Goal: Information Seeking & Learning: Learn about a topic

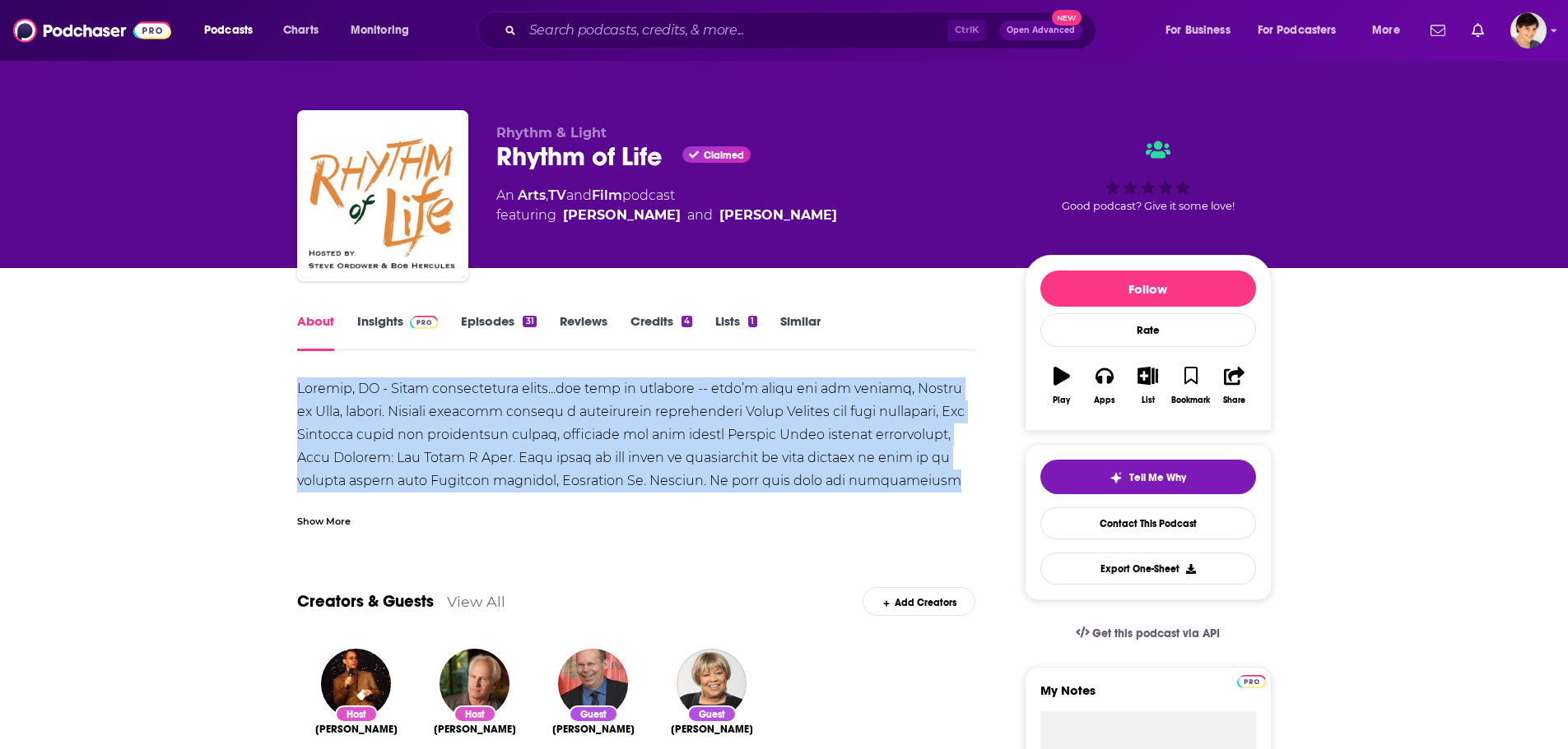
click at [961, 482] on div at bounding box center [636, 711] width 679 height 668
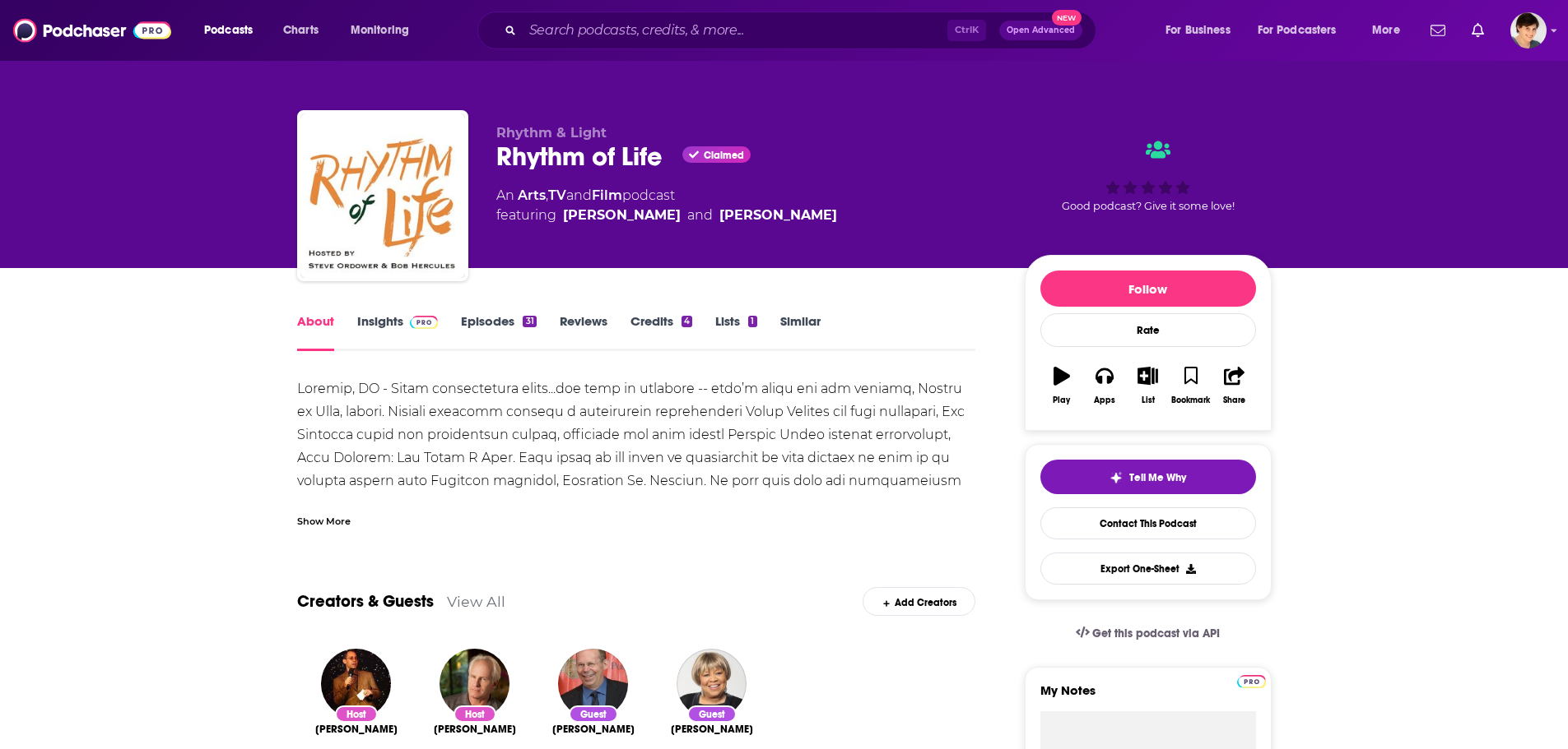
click at [309, 514] on div "Show More" at bounding box center [324, 520] width 54 height 16
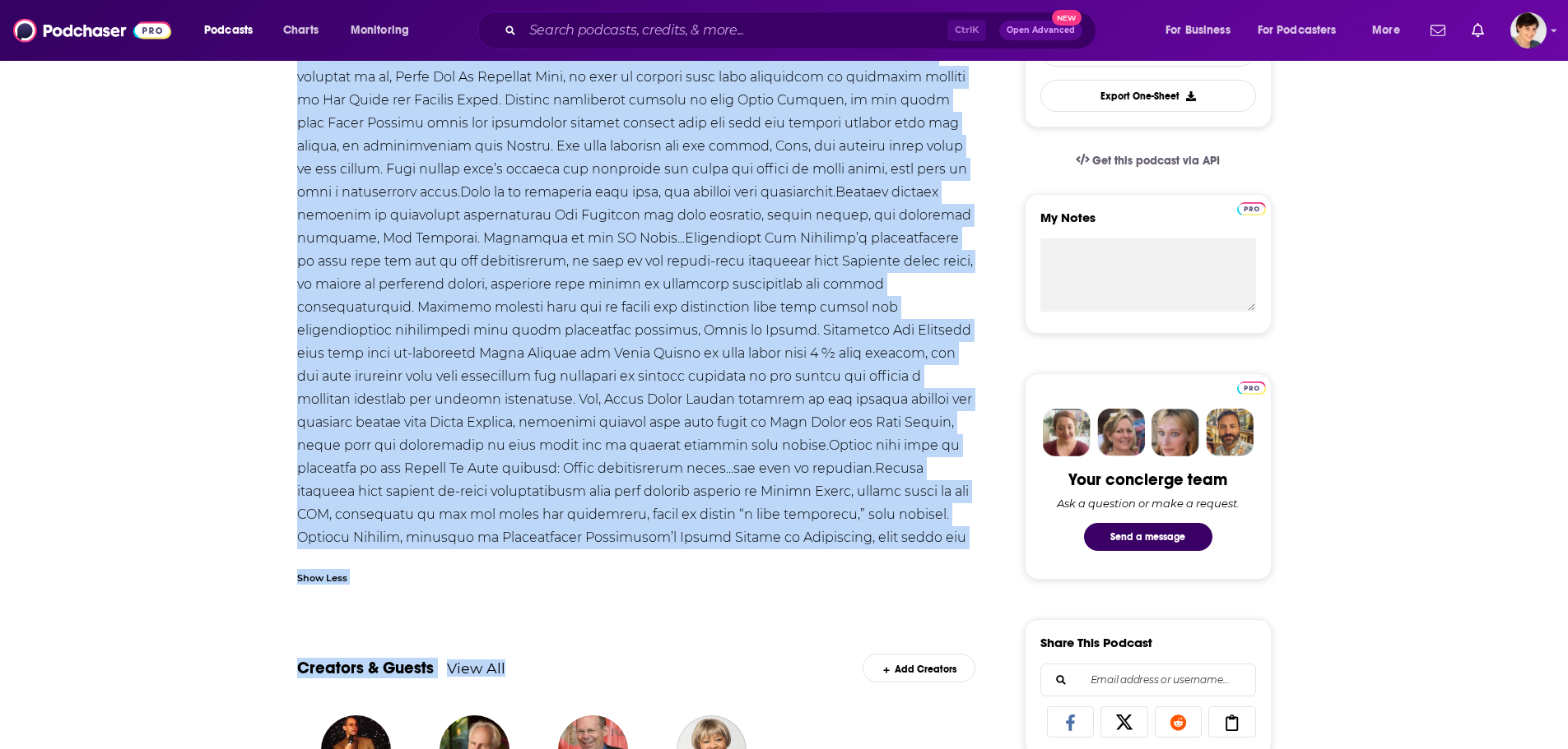
scroll to position [548, 0]
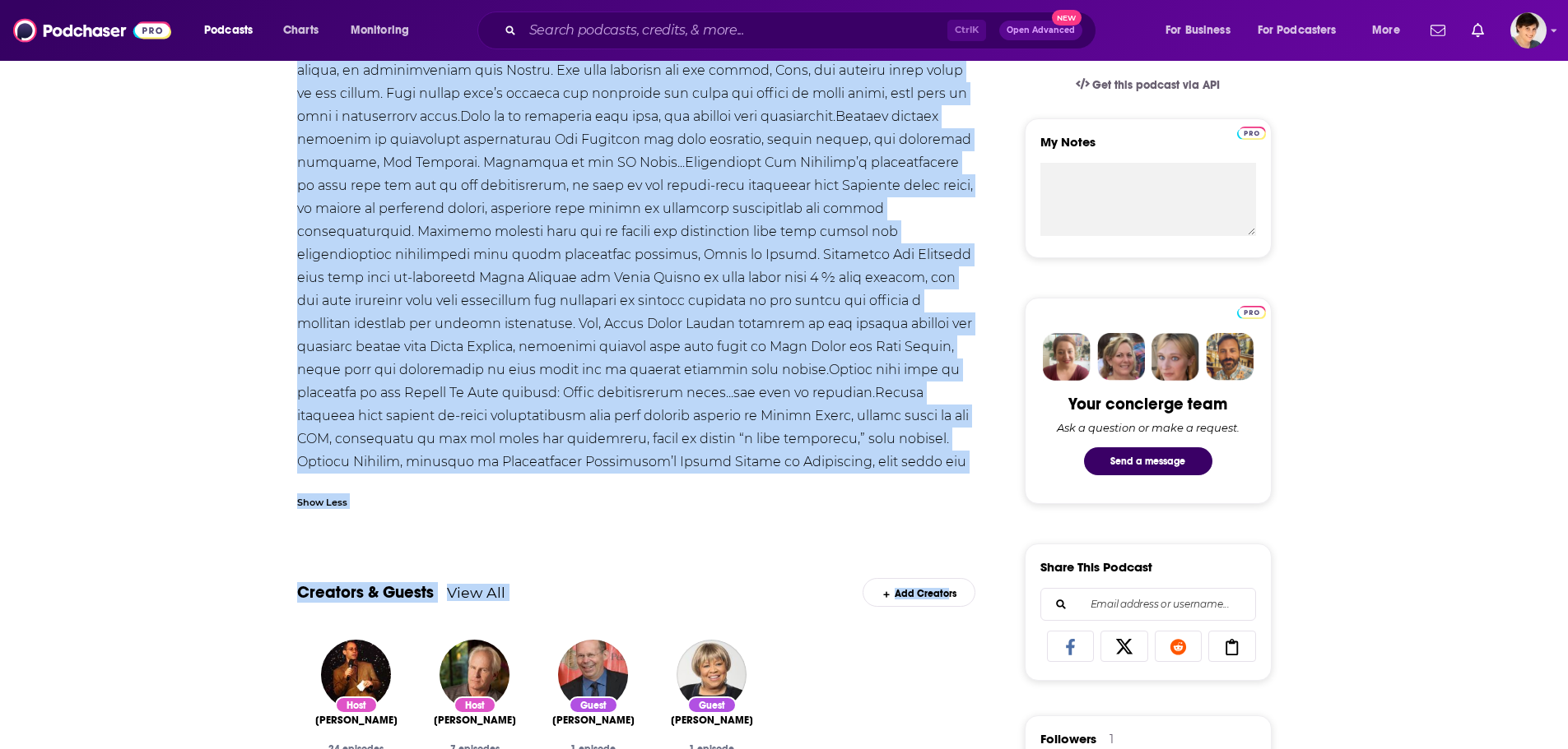
drag, startPoint x: 691, startPoint y: 478, endPoint x: 947, endPoint y: 584, distance: 277.1
click at [765, 514] on div "Show Less" at bounding box center [636, 174] width 679 height 690
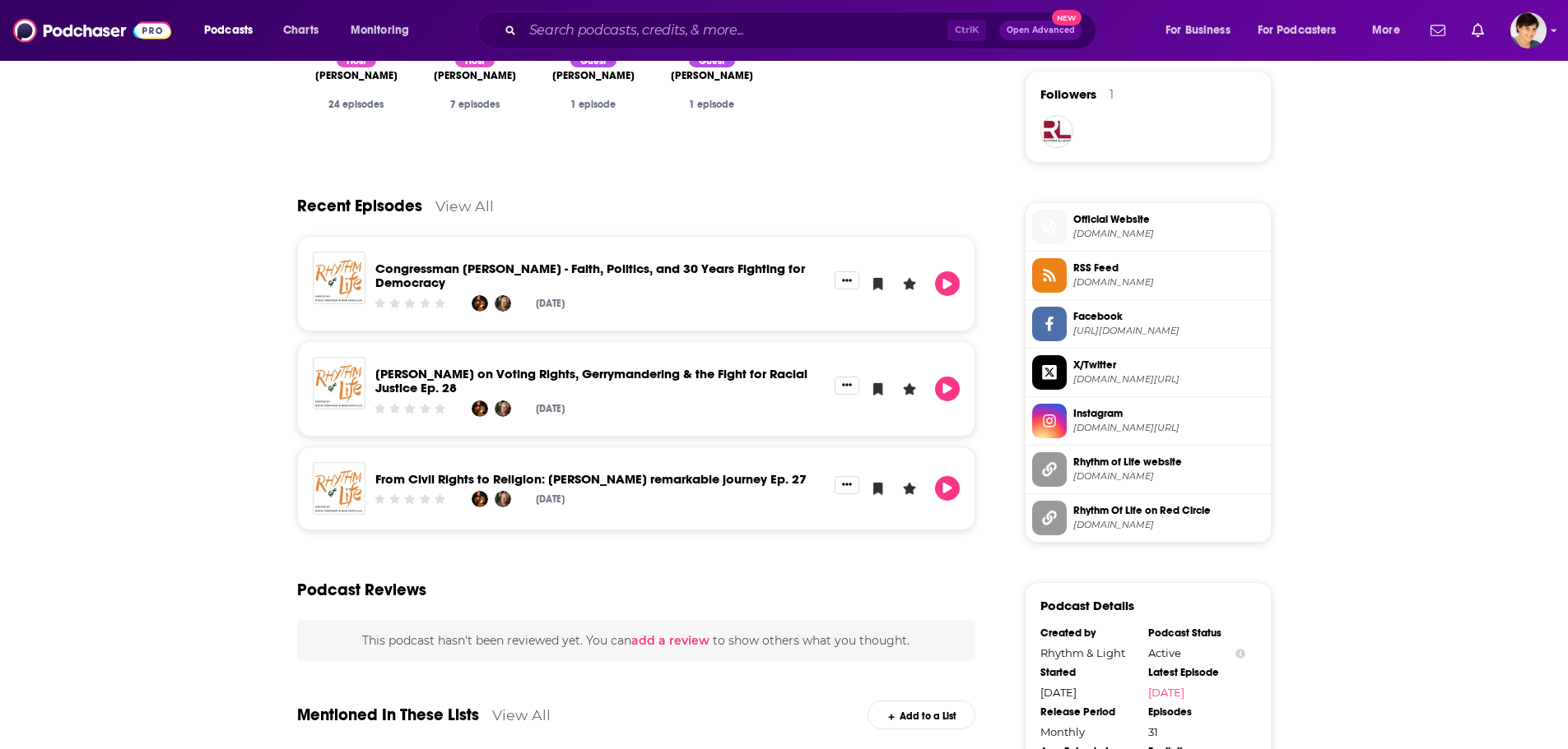
scroll to position [1234, 0]
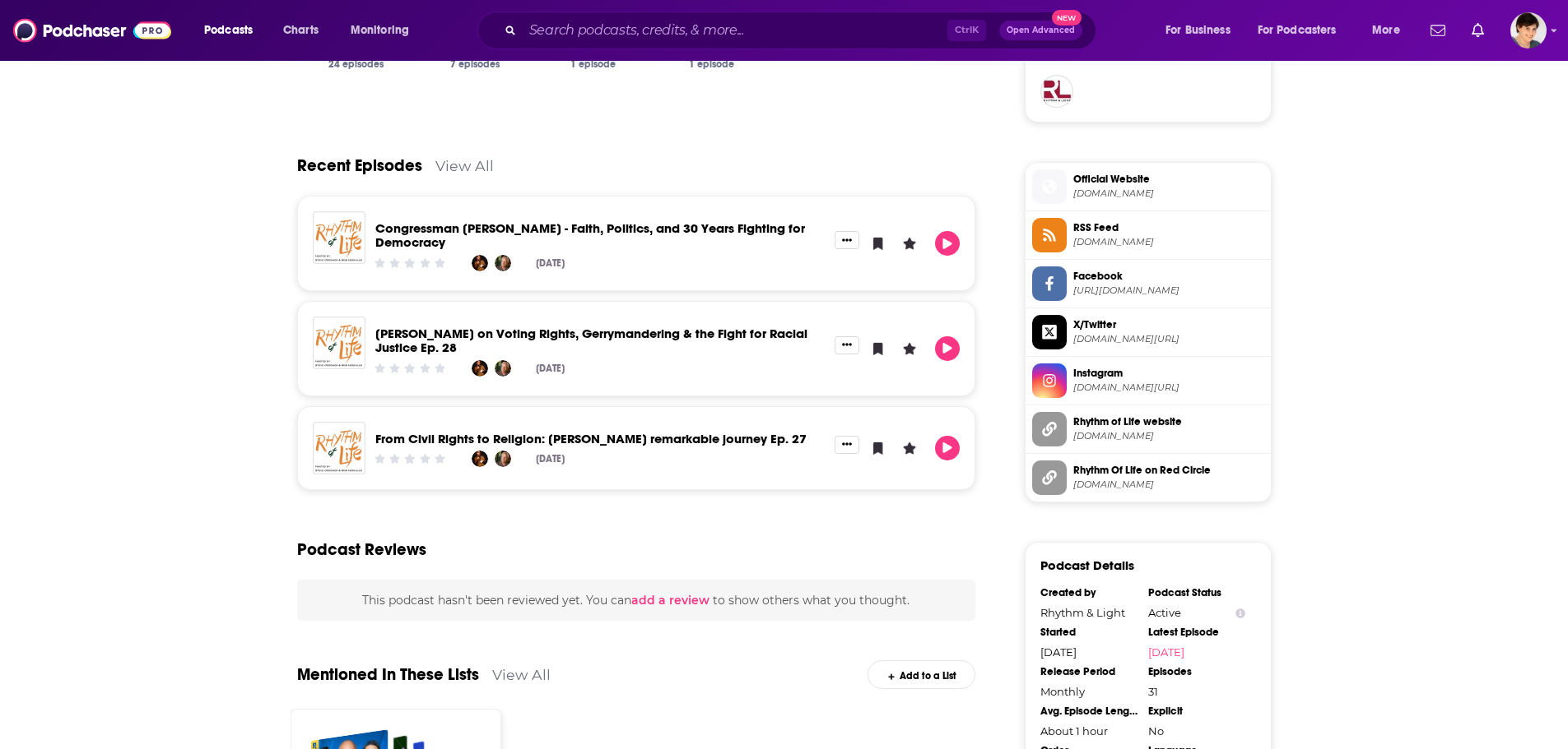
click at [466, 151] on div "Recent Episodes View All" at bounding box center [636, 155] width 679 height 80
click at [466, 169] on link "View All" at bounding box center [464, 166] width 58 height 18
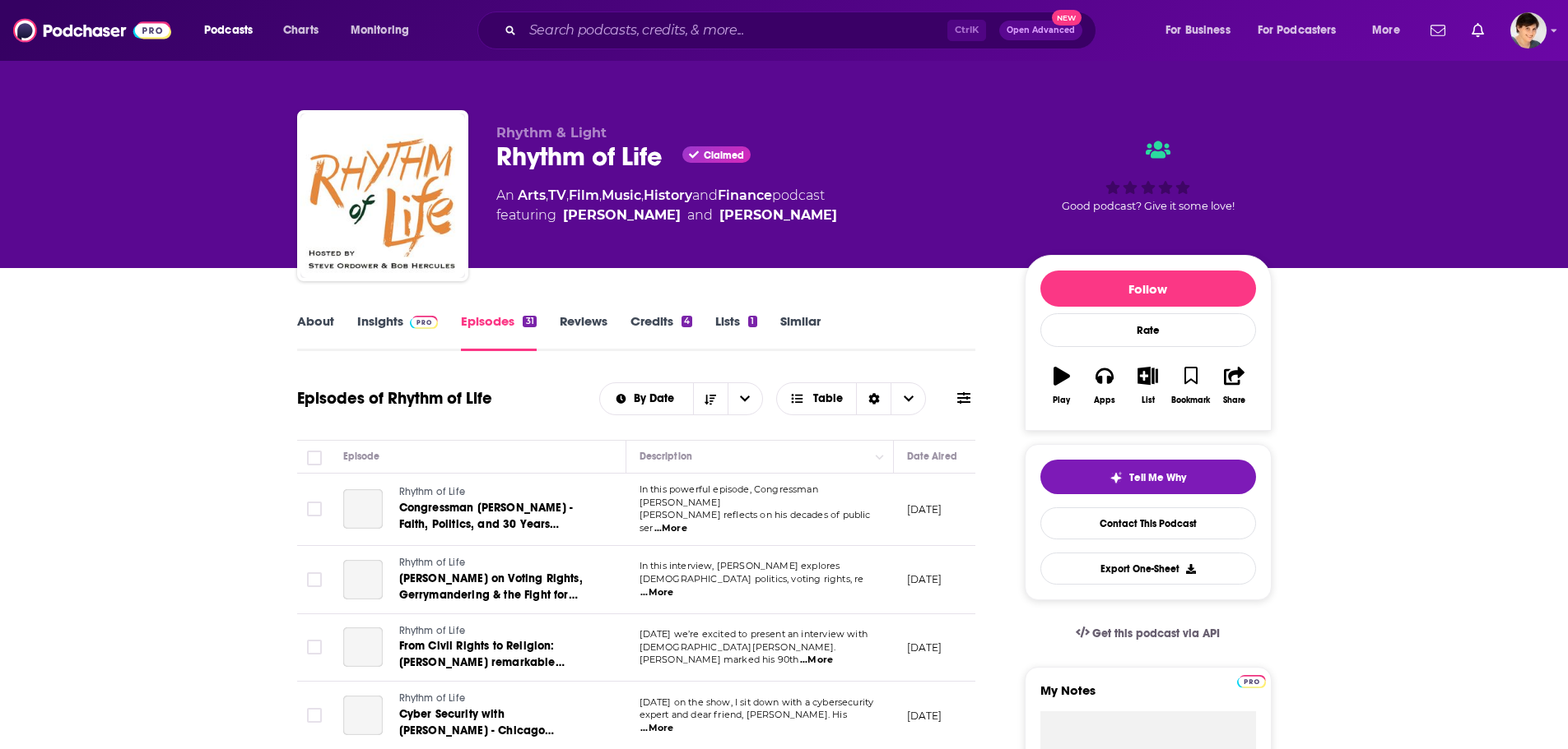
drag, startPoint x: 307, startPoint y: 323, endPoint x: 158, endPoint y: 19, distance: 338.6
click at [307, 323] on link "About" at bounding box center [315, 332] width 37 height 38
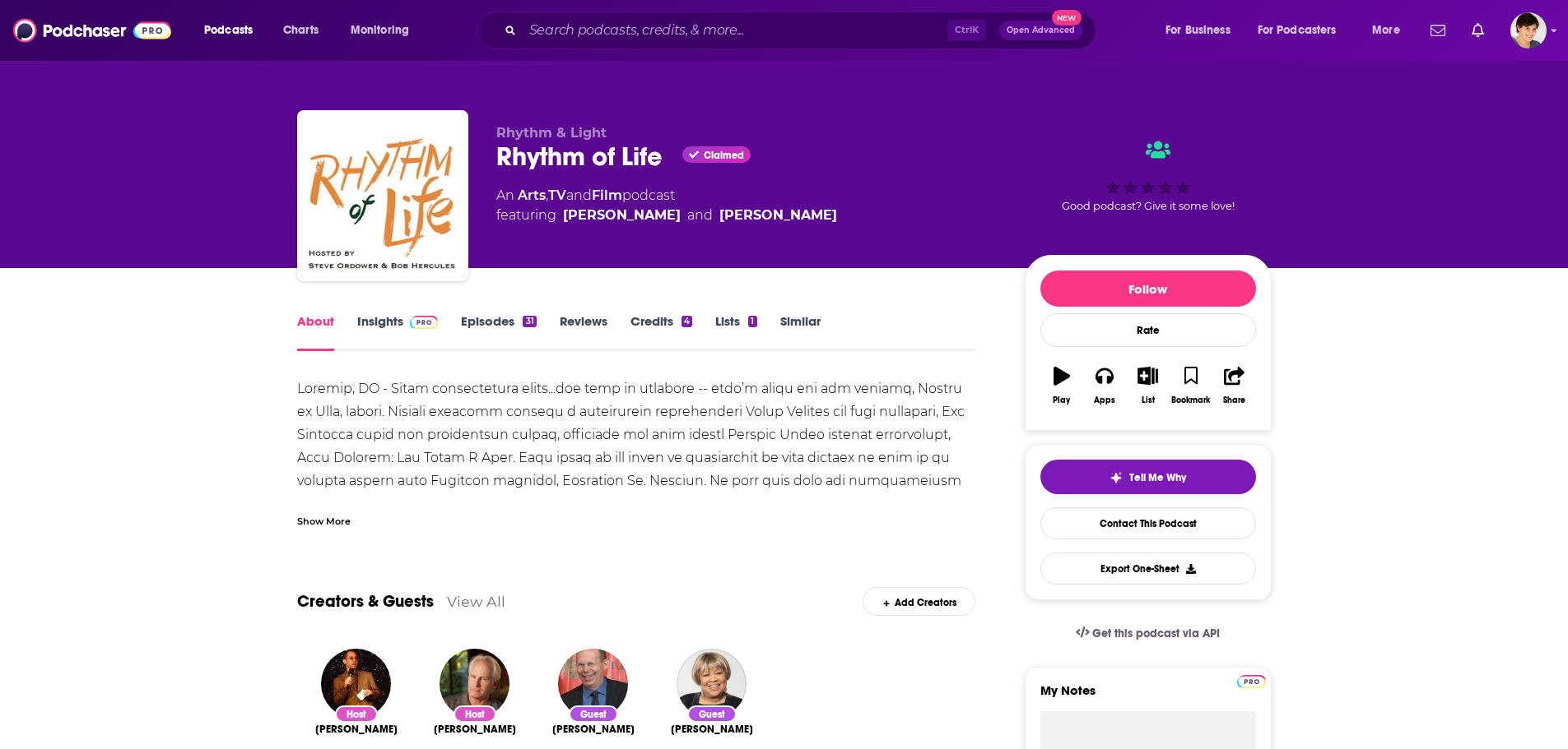
click at [898, 477] on div at bounding box center [636, 711] width 679 height 668
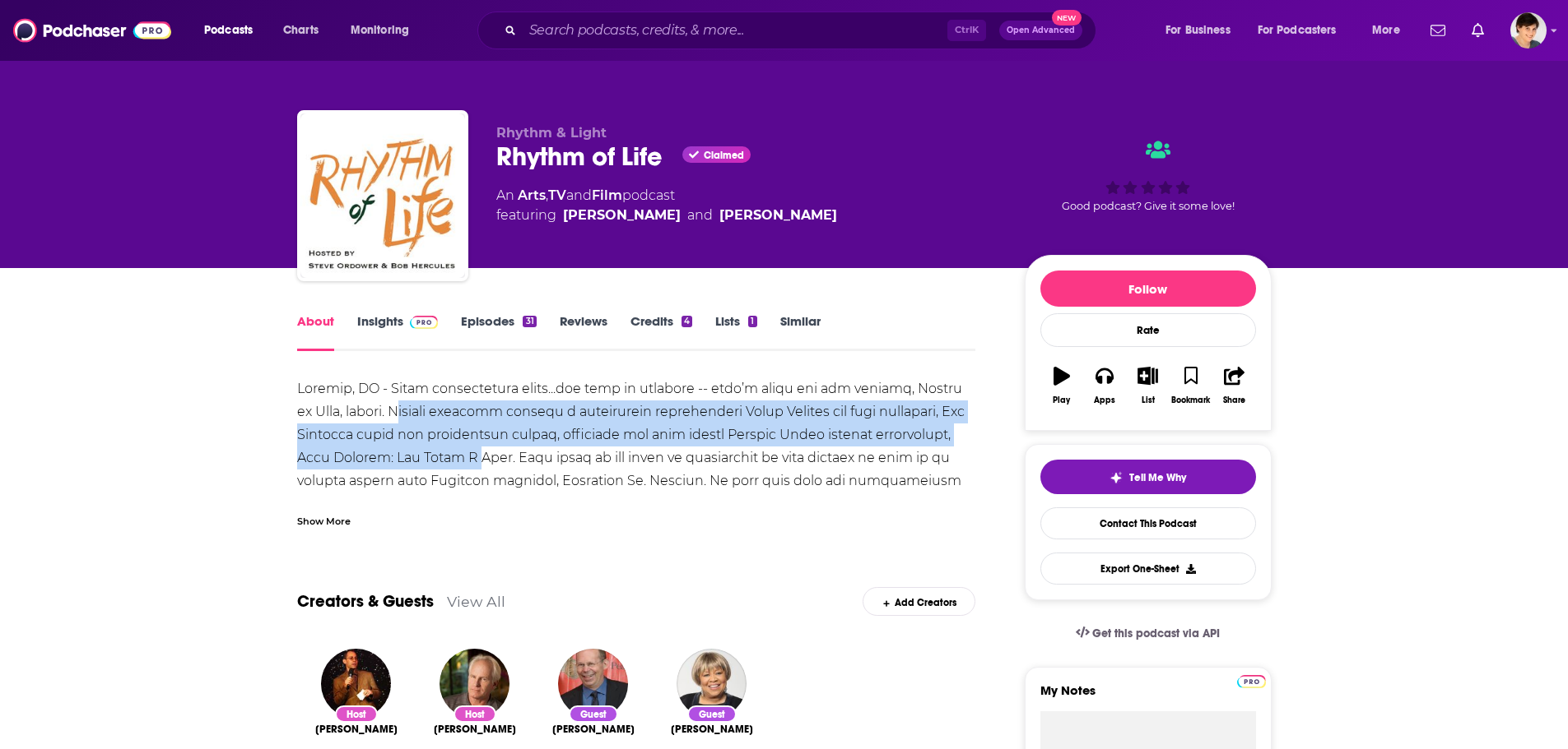
drag, startPoint x: 395, startPoint y: 411, endPoint x: 459, endPoint y: 456, distance: 78.2
click at [459, 456] on div at bounding box center [636, 711] width 679 height 668
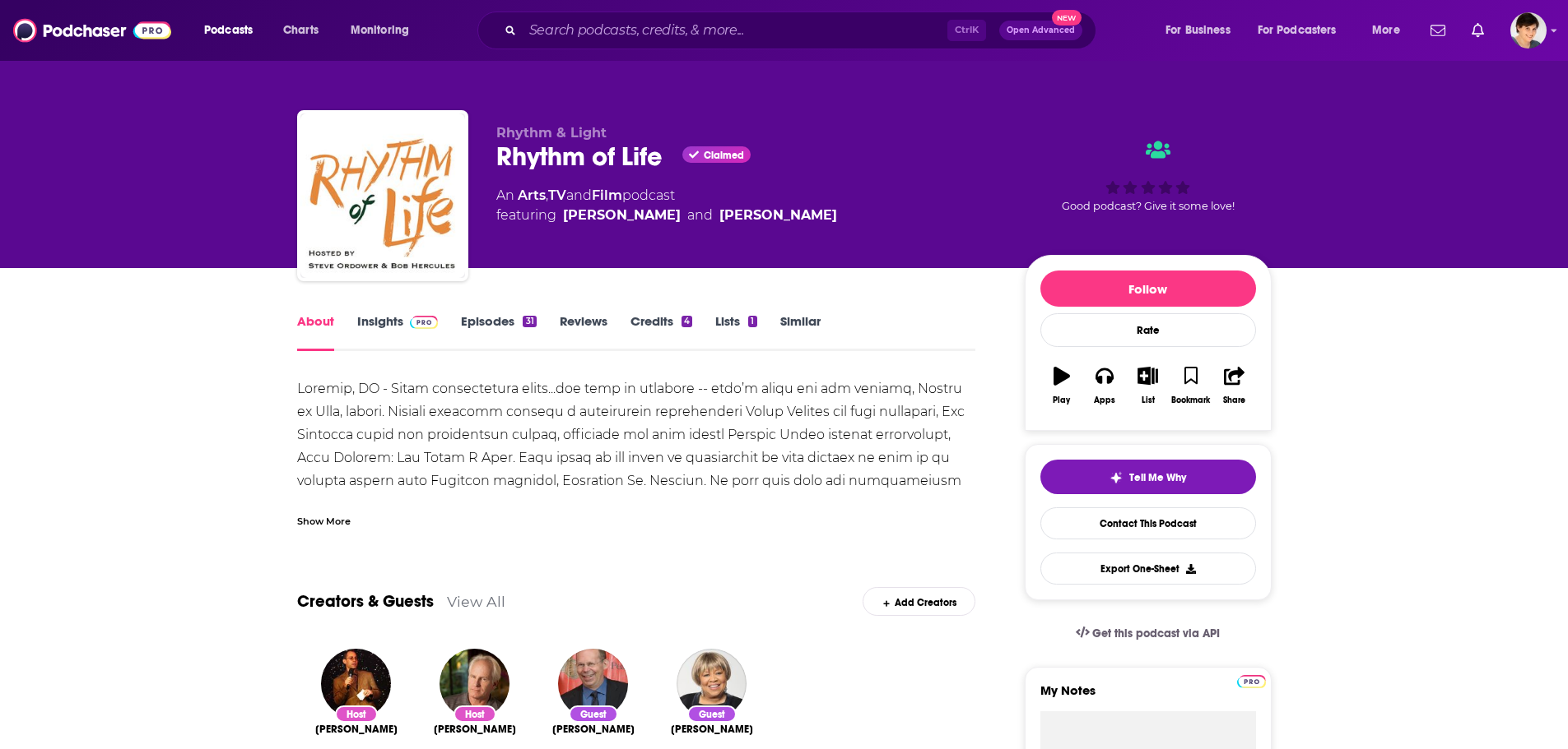
click at [329, 525] on div "Show More" at bounding box center [324, 520] width 54 height 16
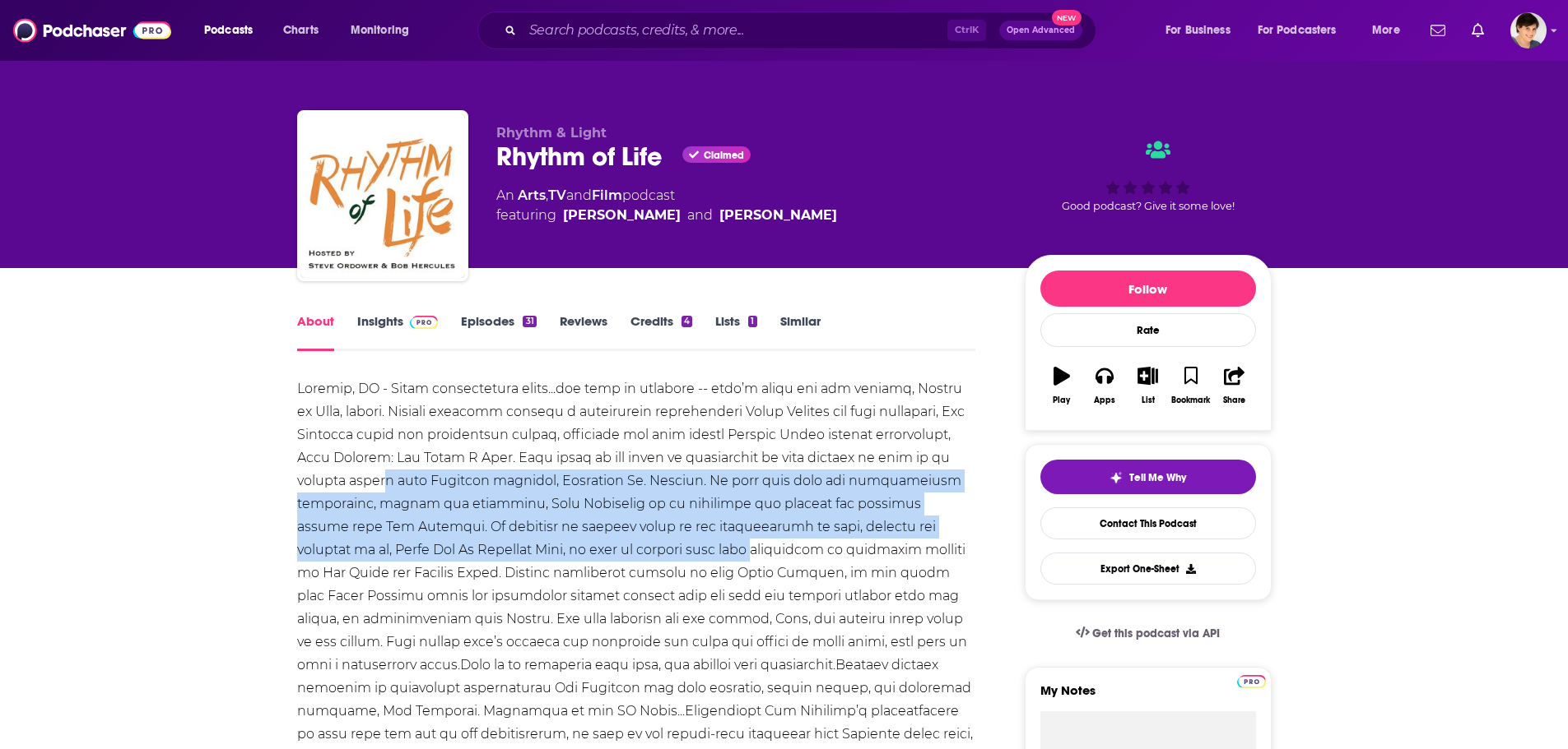
drag, startPoint x: 390, startPoint y: 487, endPoint x: 629, endPoint y: 540, distance: 244.8
click at [629, 540] on div at bounding box center [636, 711] width 679 height 668
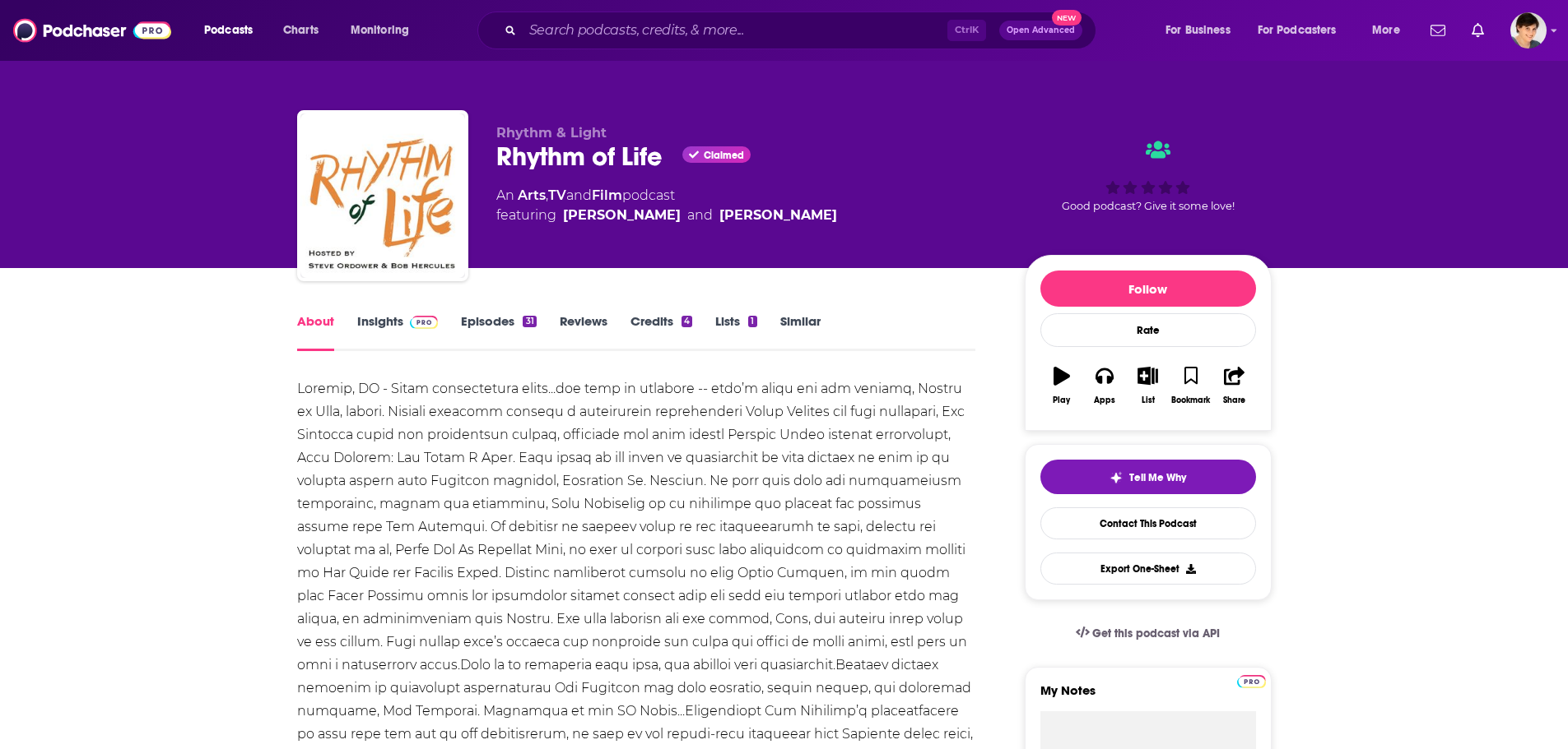
click at [612, 589] on div at bounding box center [636, 711] width 679 height 668
copy h1 "Rhythm of Life"
drag, startPoint x: 626, startPoint y: 166, endPoint x: 494, endPoint y: 165, distance: 132.0
click at [494, 165] on div "Rhythm & Light Rhythm of Life Claimed An Arts , TV and Film podcast featuring […" at bounding box center [784, 199] width 974 height 178
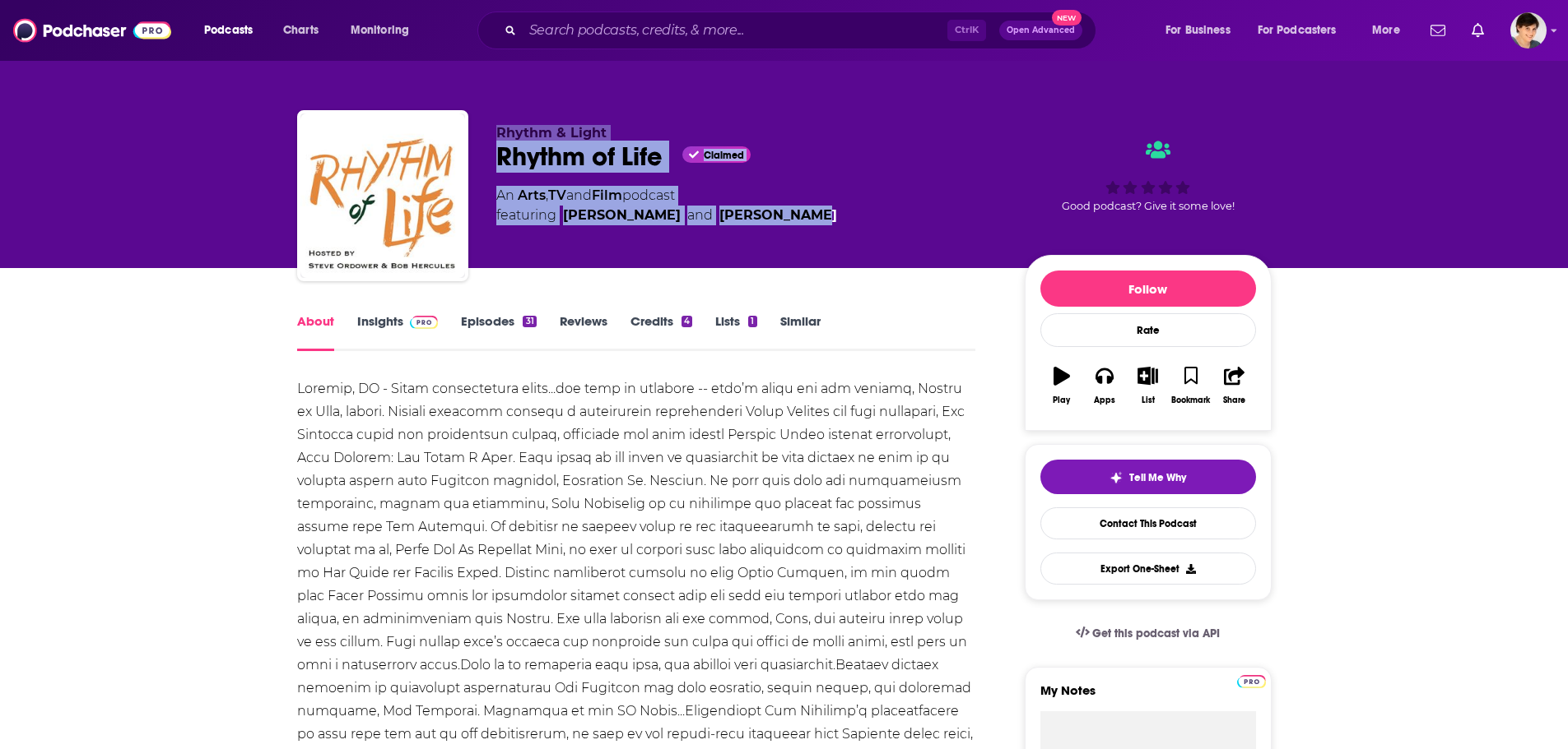
copy div "Rhythm & Light Rhythm of Life Claimed An Arts , TV and Film podcast featuring […"
drag, startPoint x: 810, startPoint y: 210, endPoint x: 482, endPoint y: 133, distance: 336.9
click at [482, 133] on div "Rhythm & Light Rhythm of Life Claimed An Arts , TV and Film podcast featuring […" at bounding box center [784, 199] width 974 height 178
